Goal: Task Accomplishment & Management: Use online tool/utility

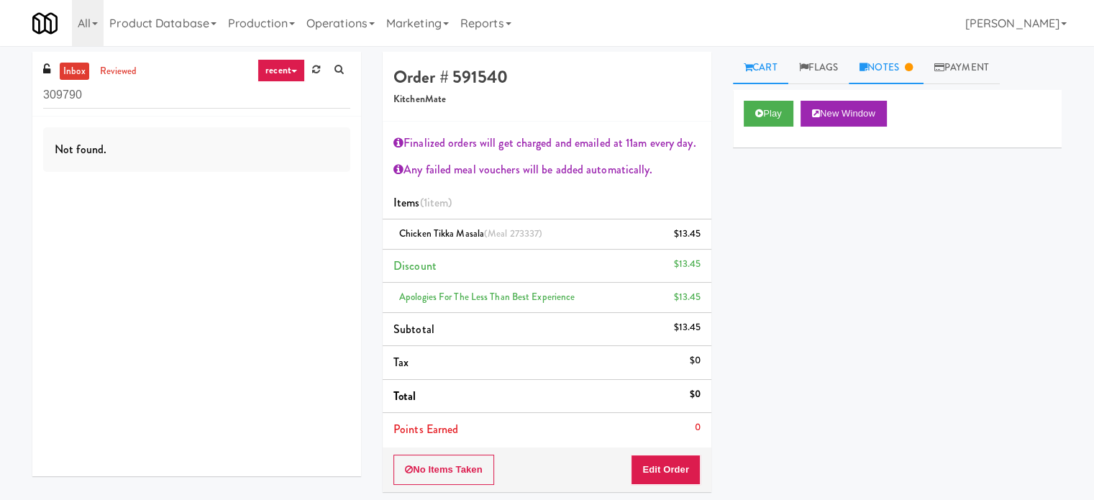
click at [885, 73] on link "Notes" at bounding box center [886, 68] width 75 height 32
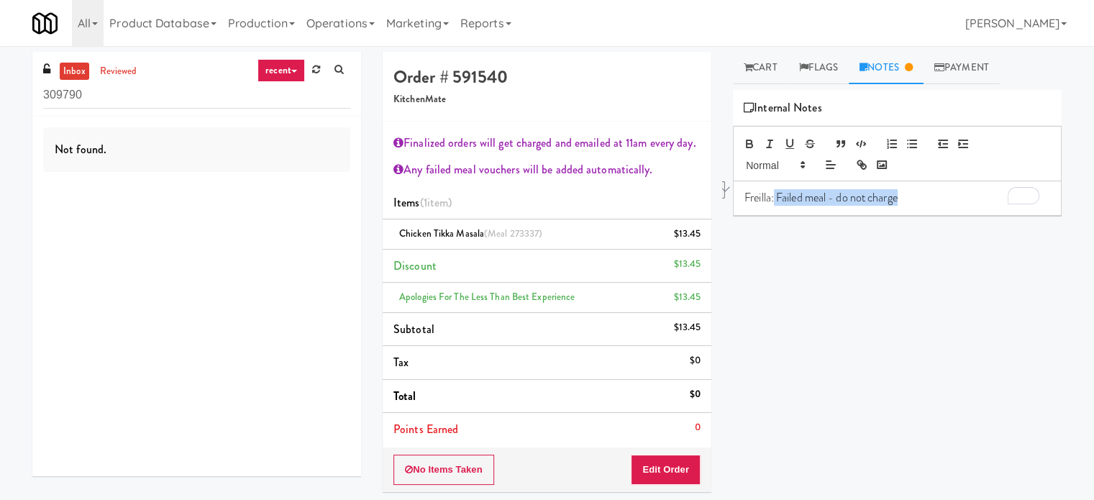
drag, startPoint x: 907, startPoint y: 198, endPoint x: 775, endPoint y: 199, distance: 132.3
click at [775, 199] on p "Freilla: Failed meal - do not charge" at bounding box center [897, 198] width 306 height 16
copy p "Failed meal - do not charge"
click at [118, 77] on link "reviewed" at bounding box center [118, 72] width 45 height 18
click at [122, 76] on link "reviewed" at bounding box center [118, 72] width 45 height 18
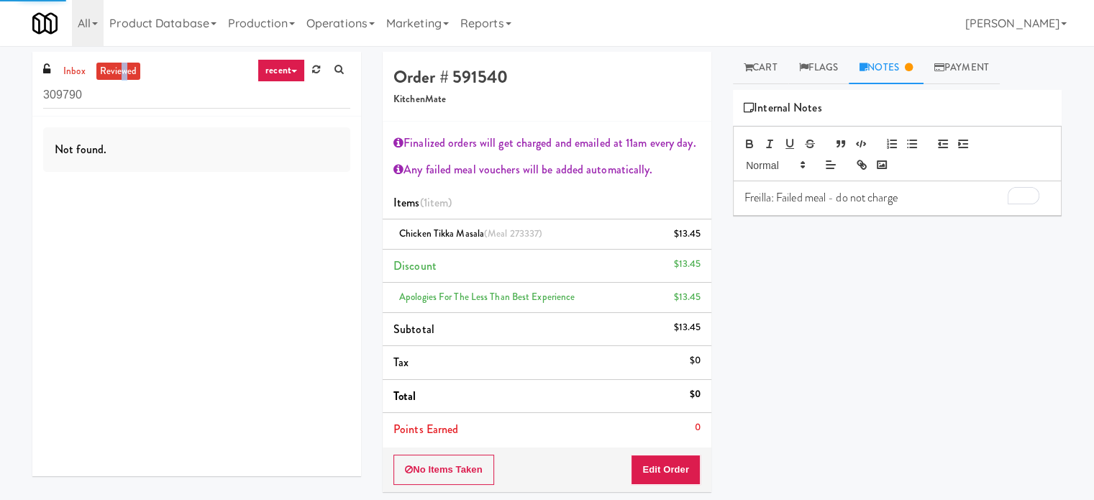
click at [122, 74] on link "reviewed" at bounding box center [118, 72] width 45 height 18
click at [98, 95] on input "309790" at bounding box center [196, 95] width 307 height 27
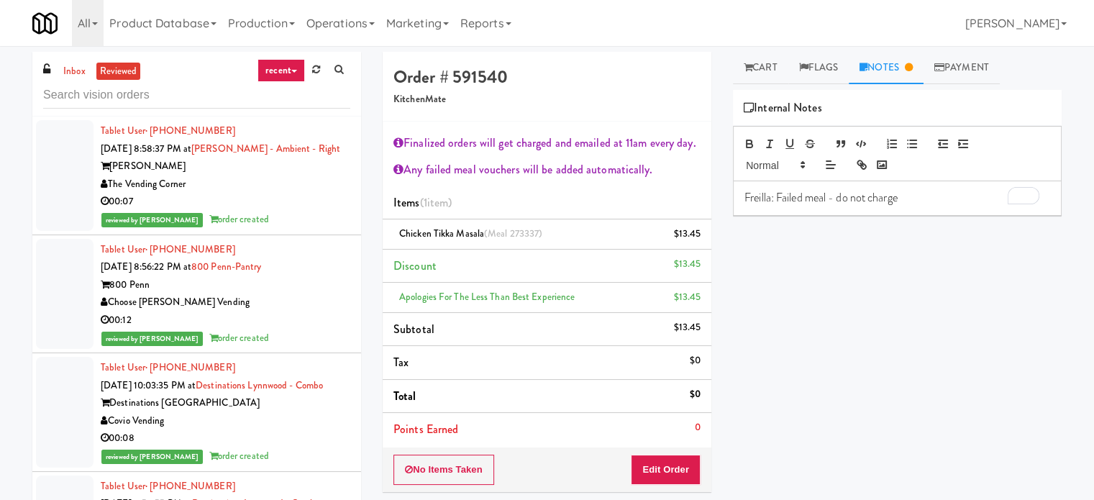
click at [309, 211] on div "reviewed by [PERSON_NAME] order created" at bounding box center [226, 220] width 250 height 18
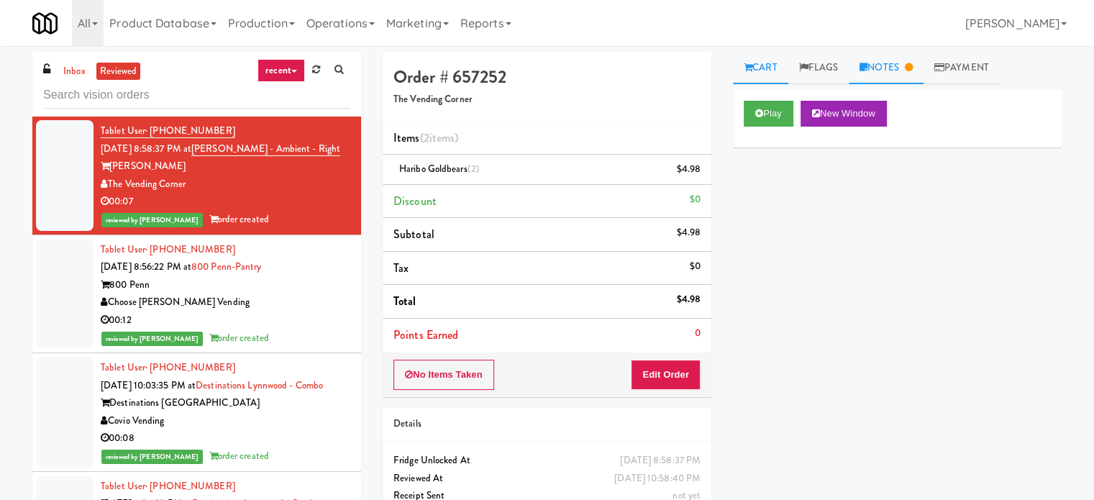
click at [897, 68] on link "Notes" at bounding box center [886, 68] width 75 height 32
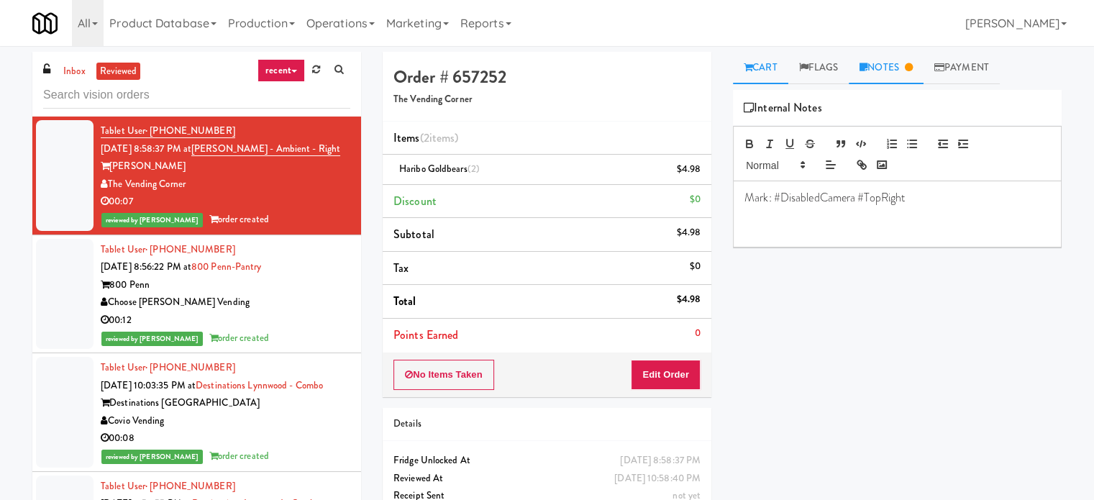
click at [766, 74] on link "Cart" at bounding box center [760, 68] width 55 height 32
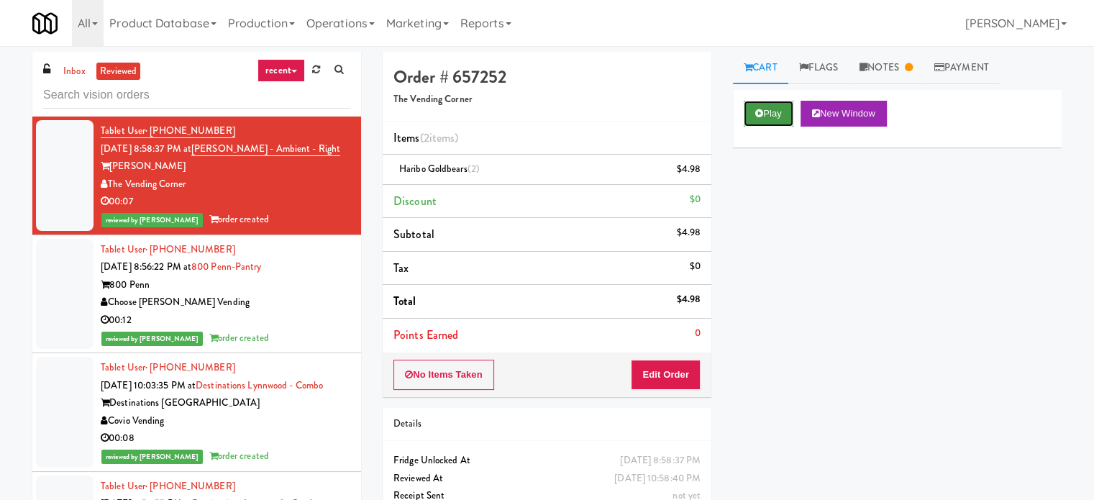
click at [762, 119] on button "Play" at bounding box center [769, 114] width 50 height 26
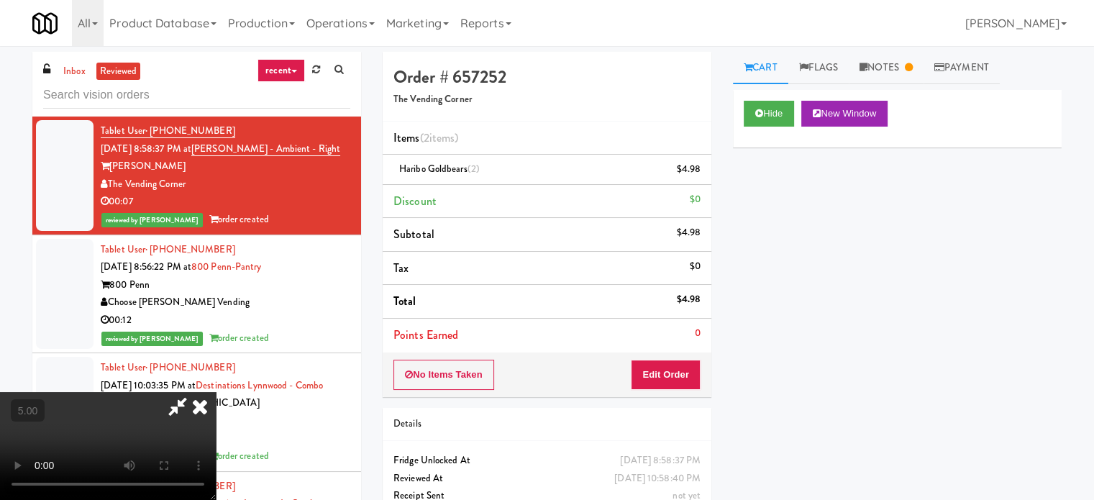
click at [216, 392] on video at bounding box center [108, 446] width 216 height 108
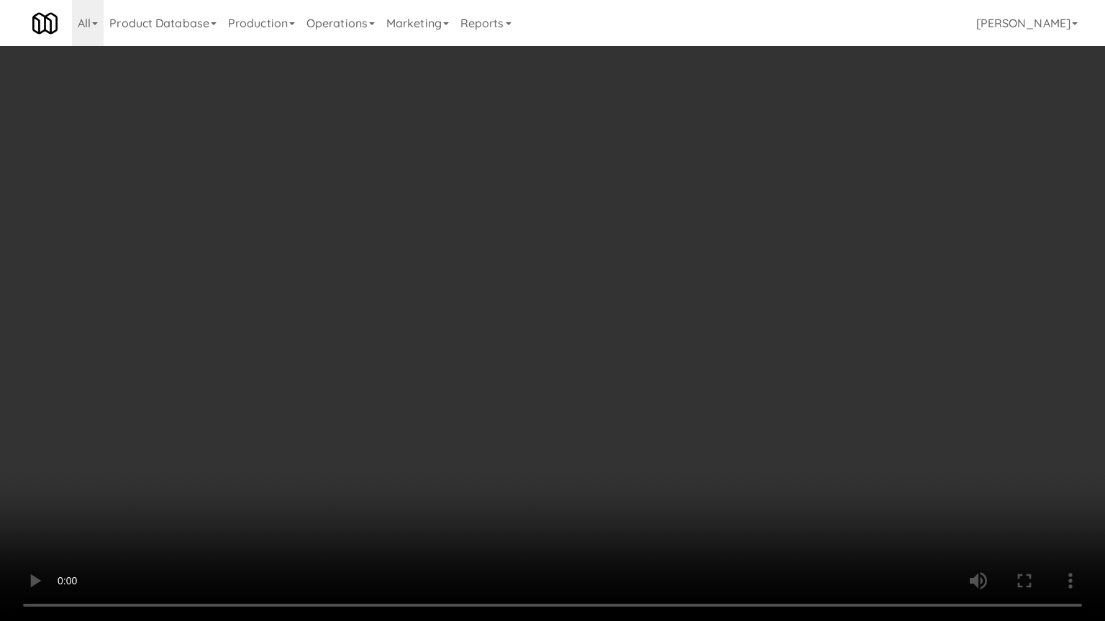
click at [440, 319] on video at bounding box center [552, 310] width 1105 height 621
click at [440, 321] on video at bounding box center [552, 310] width 1105 height 621
click at [526, 334] on video at bounding box center [552, 310] width 1105 height 621
click at [519, 339] on video at bounding box center [552, 310] width 1105 height 621
click at [583, 351] on video at bounding box center [552, 310] width 1105 height 621
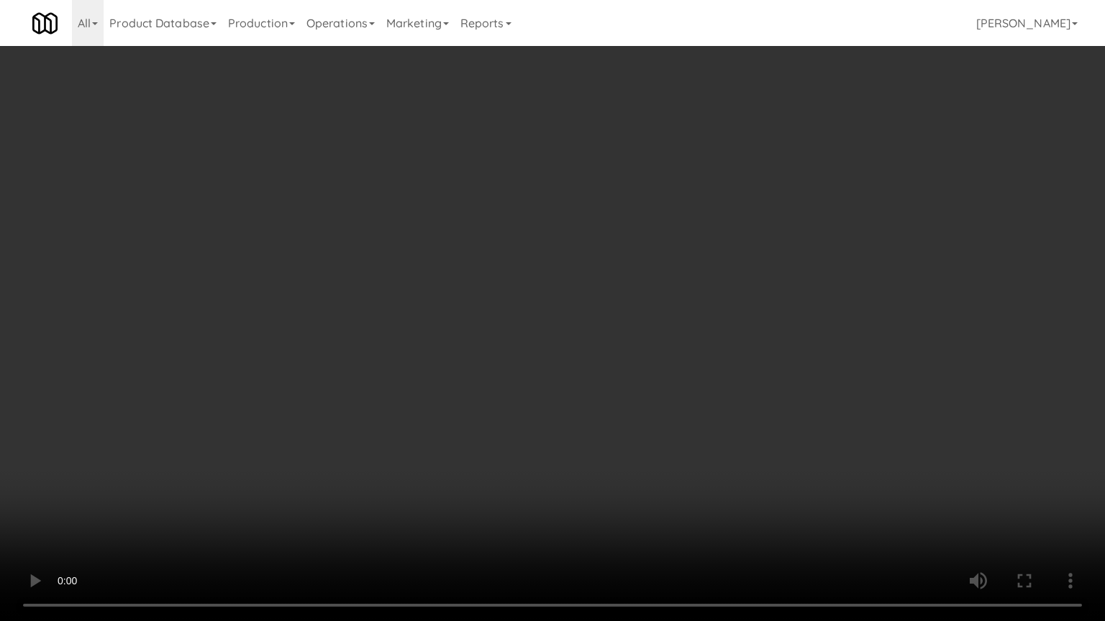
click at [570, 358] on video at bounding box center [552, 310] width 1105 height 621
click at [583, 363] on video at bounding box center [552, 310] width 1105 height 621
click at [539, 364] on video at bounding box center [552, 310] width 1105 height 621
click at [705, 385] on video at bounding box center [552, 310] width 1105 height 621
click at [520, 385] on video at bounding box center [552, 310] width 1105 height 621
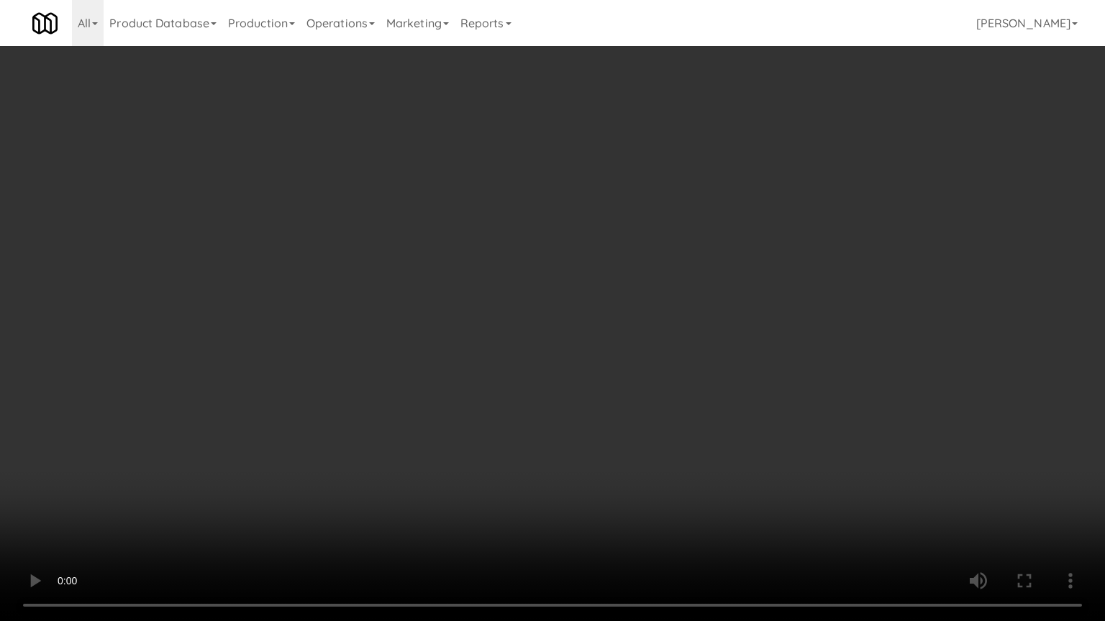
click at [522, 379] on video at bounding box center [552, 310] width 1105 height 621
click at [567, 383] on video at bounding box center [552, 310] width 1105 height 621
click at [596, 389] on video at bounding box center [552, 310] width 1105 height 621
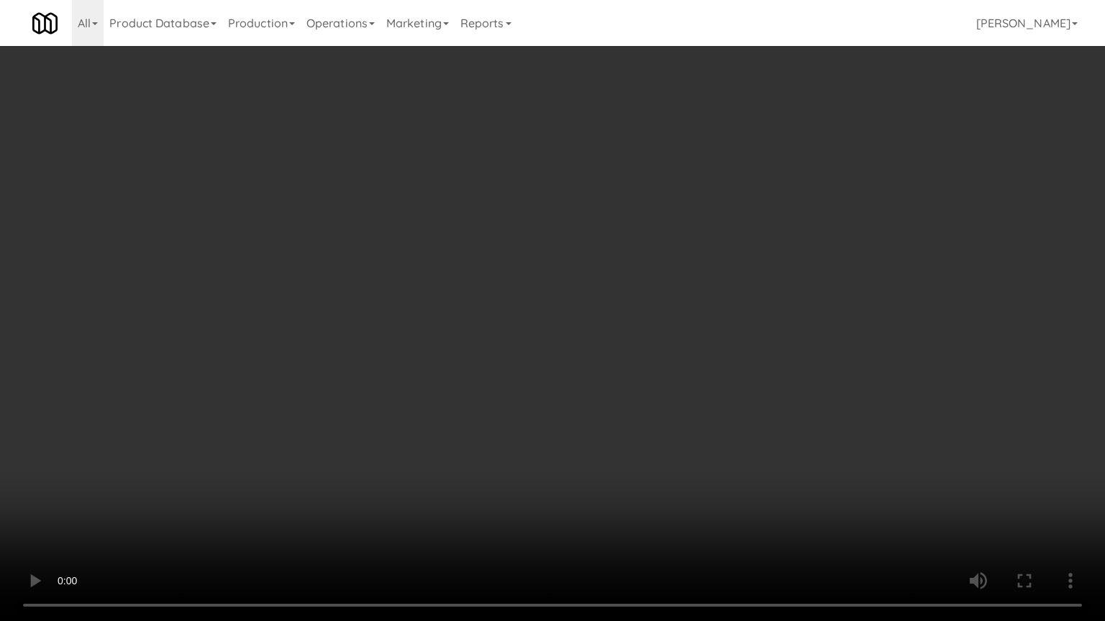
click at [596, 389] on video at bounding box center [552, 310] width 1105 height 621
click at [800, 499] on video at bounding box center [552, 310] width 1105 height 621
click at [455, 411] on video at bounding box center [552, 310] width 1105 height 621
click at [414, 403] on video at bounding box center [552, 310] width 1105 height 621
click at [422, 393] on video at bounding box center [552, 310] width 1105 height 621
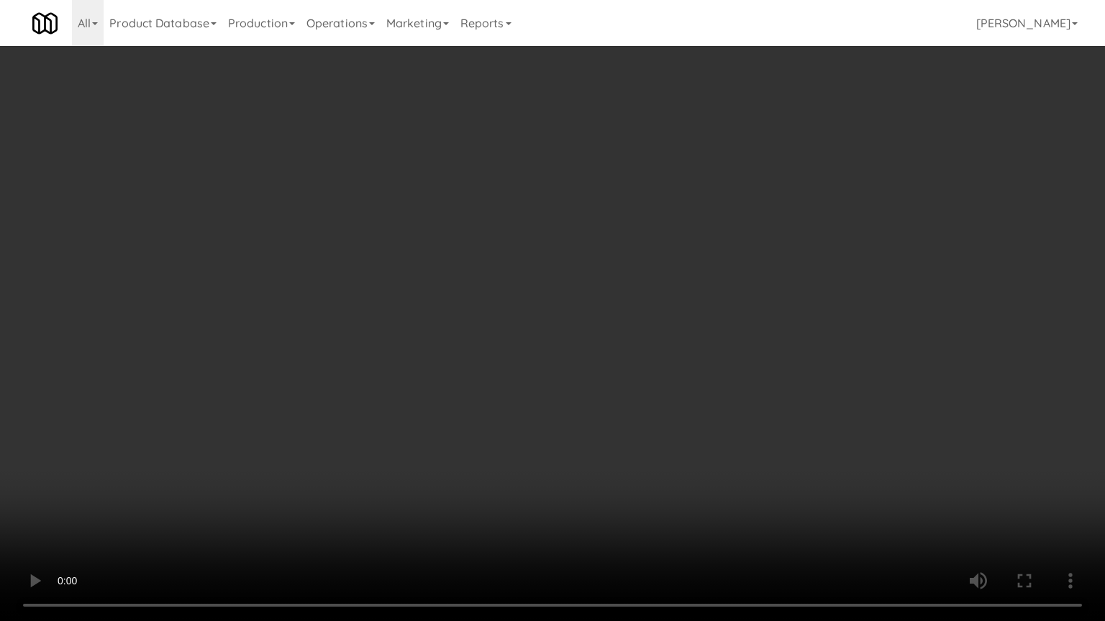
click at [469, 403] on video at bounding box center [552, 310] width 1105 height 621
click at [391, 410] on video at bounding box center [552, 310] width 1105 height 621
click at [459, 411] on video at bounding box center [552, 310] width 1105 height 621
click at [508, 412] on video at bounding box center [552, 310] width 1105 height 621
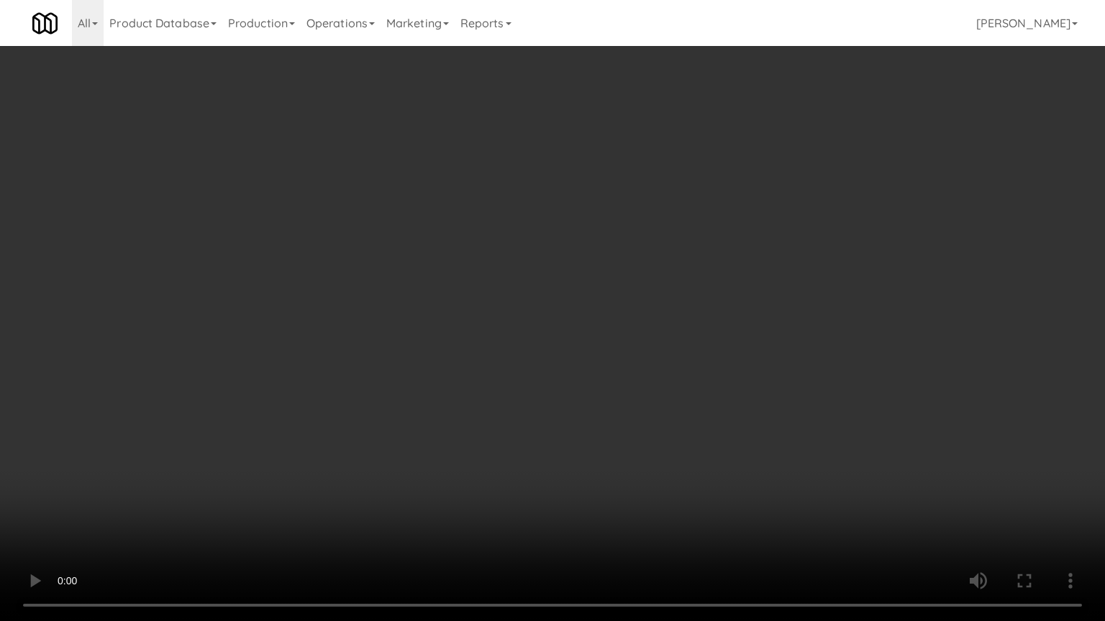
click at [492, 403] on video at bounding box center [552, 310] width 1105 height 621
click at [466, 400] on video at bounding box center [552, 310] width 1105 height 621
click at [460, 397] on video at bounding box center [552, 310] width 1105 height 621
click at [503, 245] on video at bounding box center [552, 310] width 1105 height 621
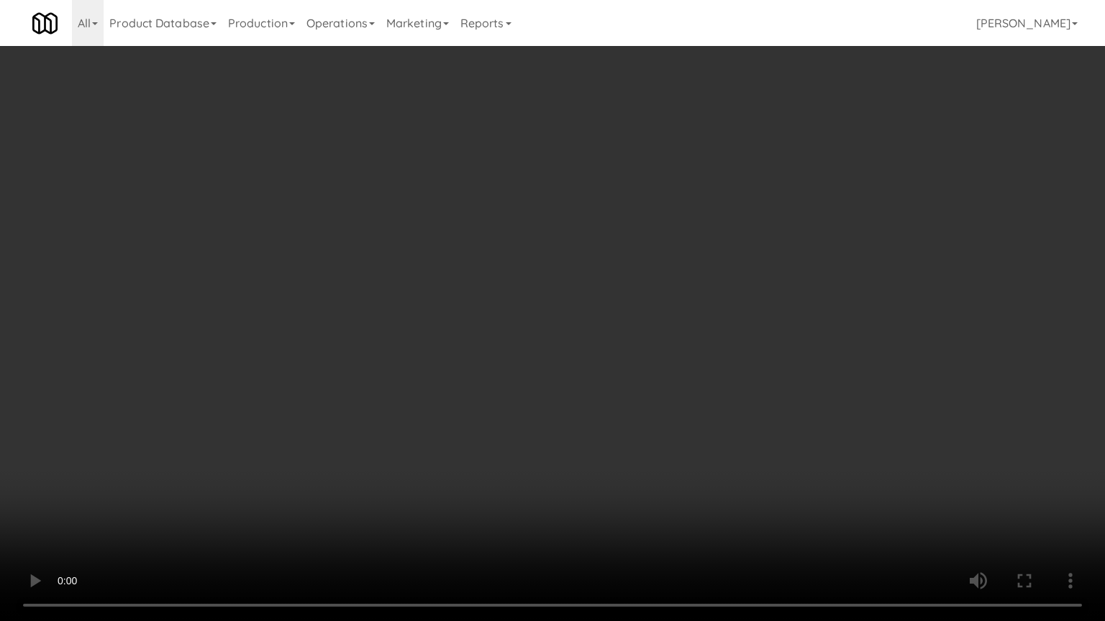
click at [511, 237] on video at bounding box center [552, 310] width 1105 height 621
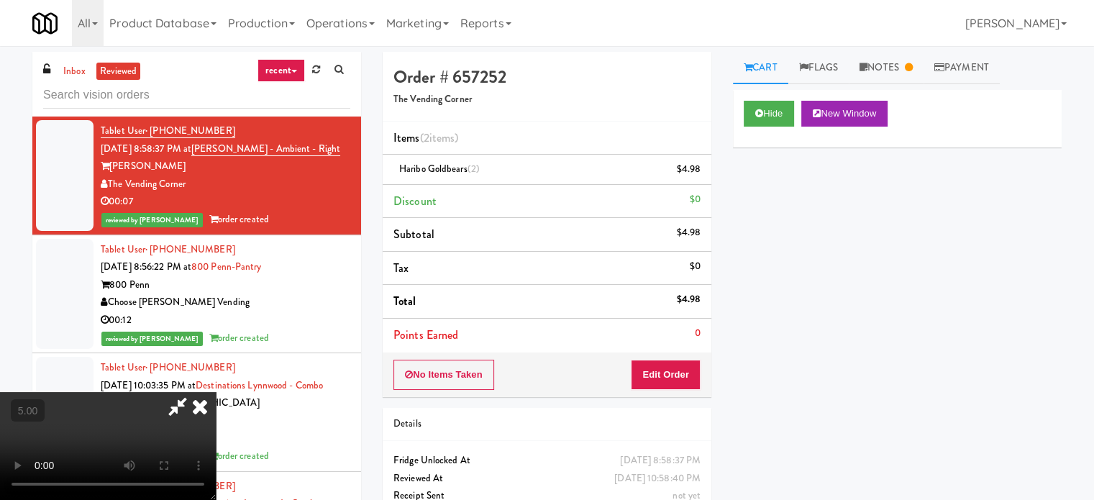
click at [216, 392] on icon at bounding box center [200, 406] width 32 height 29
